Goal: Information Seeking & Learning: Learn about a topic

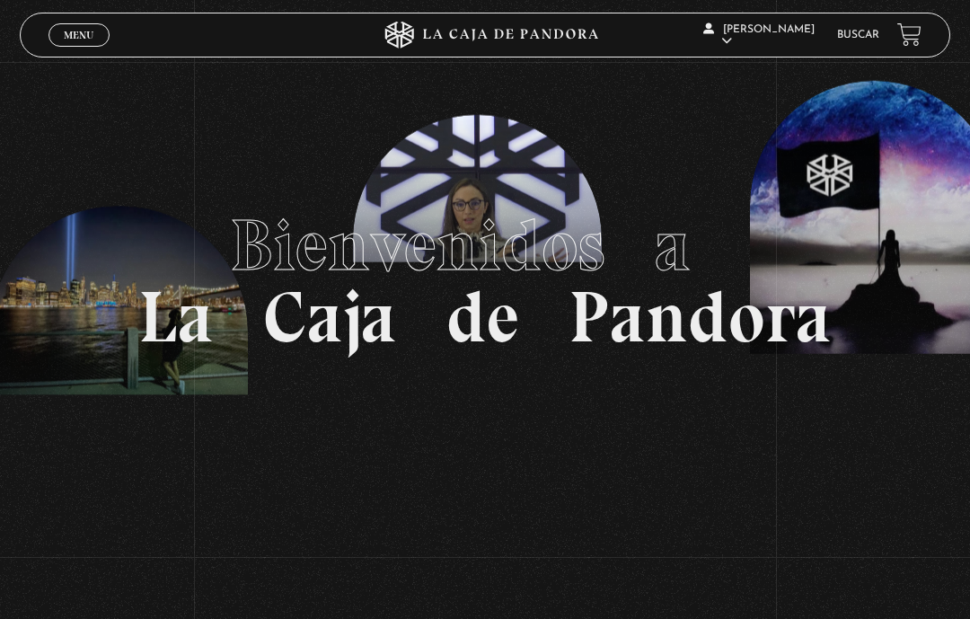
scroll to position [28, 0]
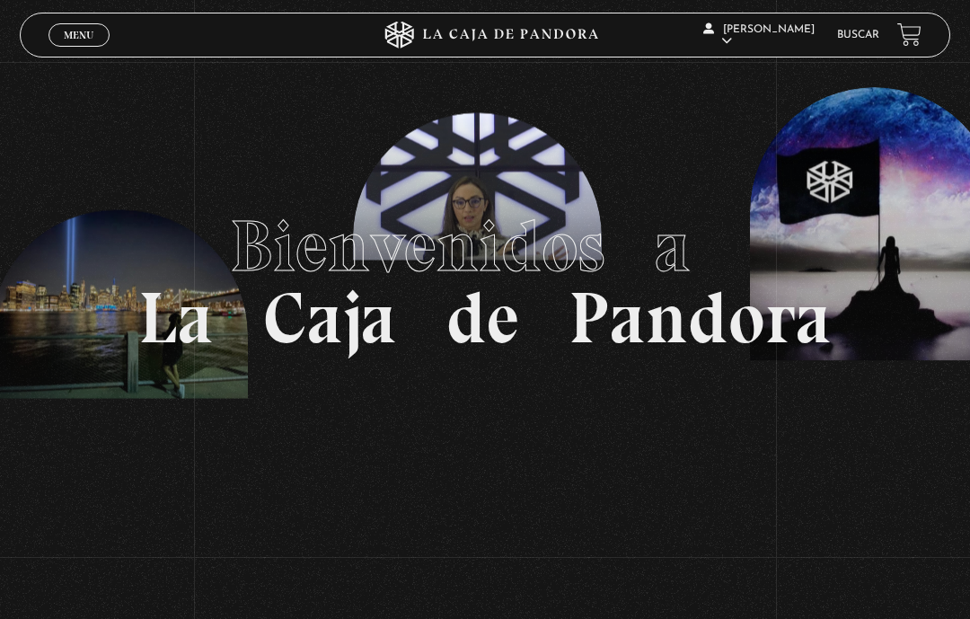
click at [857, 37] on link "Buscar" at bounding box center [858, 35] width 42 height 11
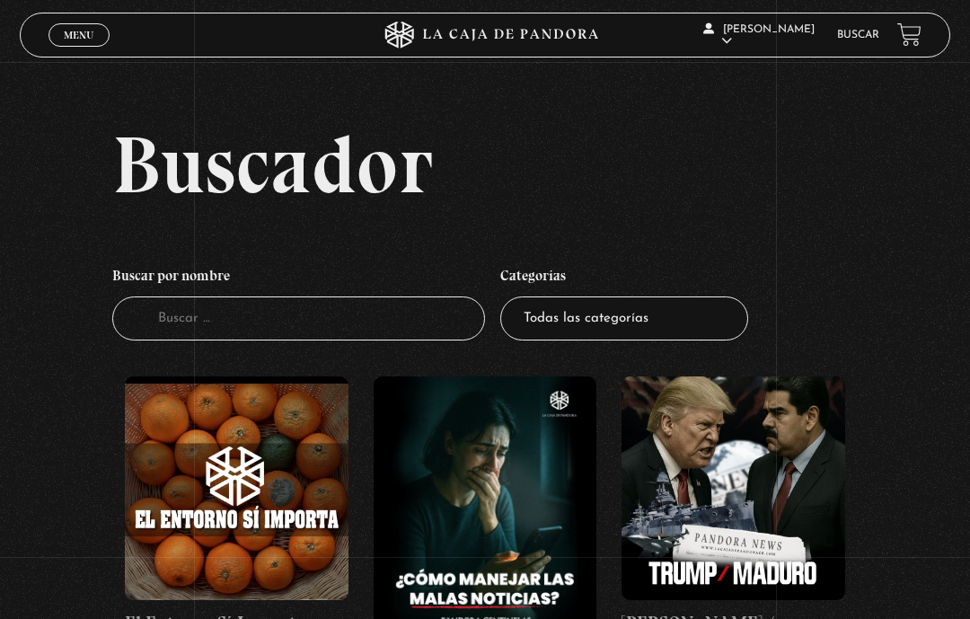
click at [297, 296] on input "Buscador" at bounding box center [298, 318] width 373 height 44
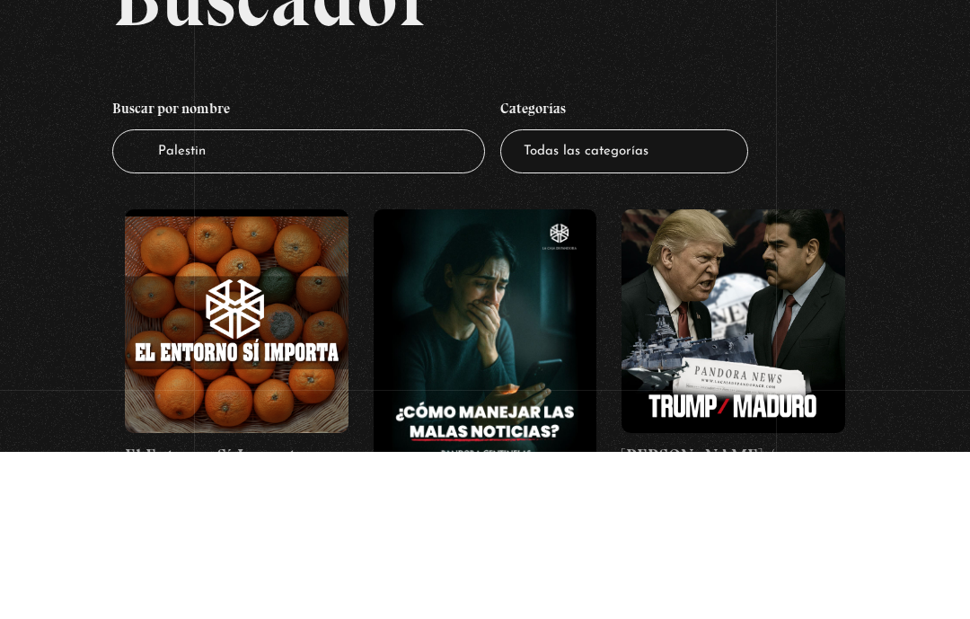
type input "[GEOGRAPHIC_DATA]"
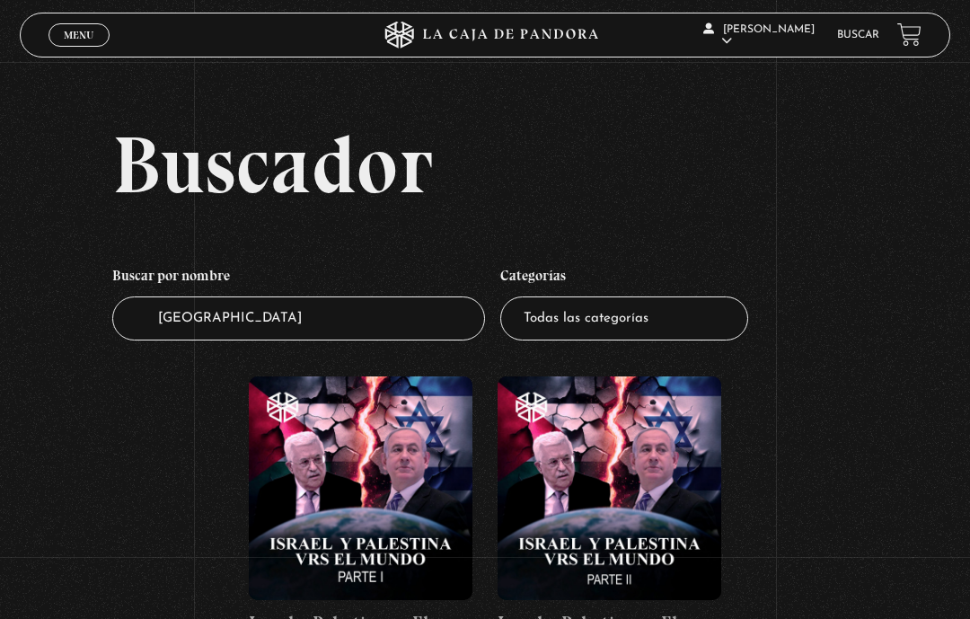
click at [362, 498] on figure at bounding box center [361, 488] width 224 height 224
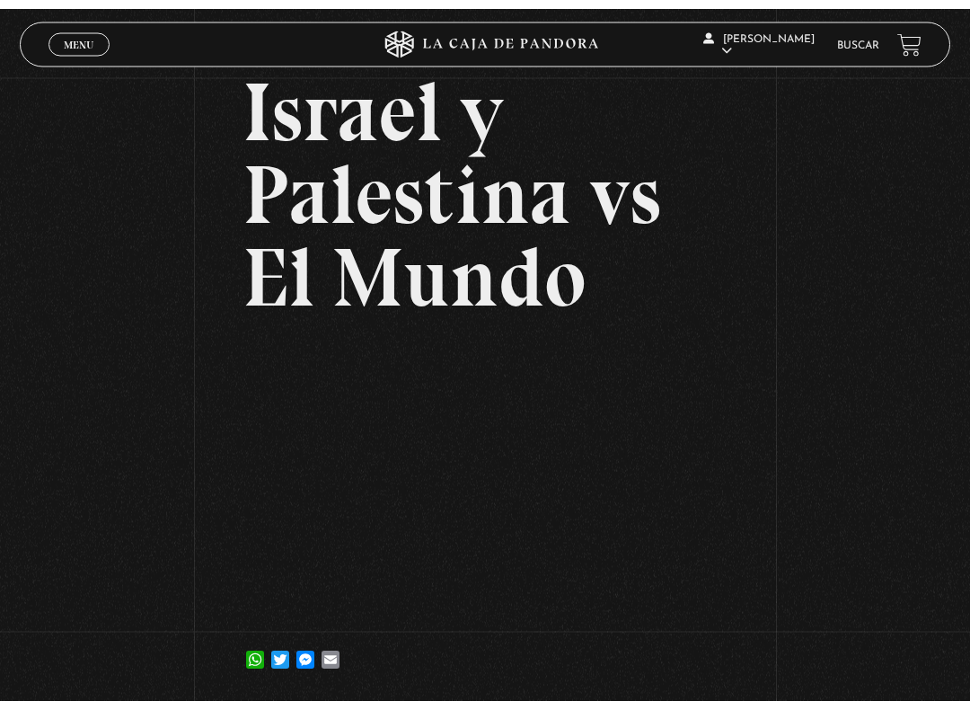
scroll to position [112, 0]
